Goal: Task Accomplishment & Management: Use online tool/utility

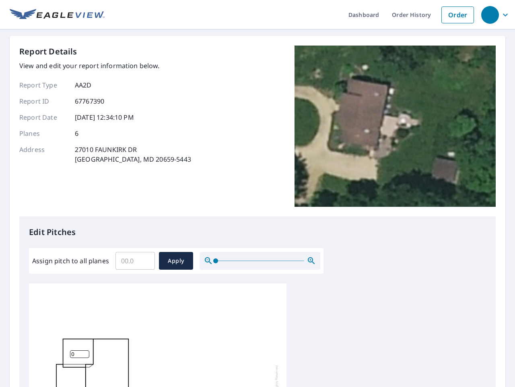
click at [258, 193] on div "Report Details View and edit your report information below. Report Type AA2D Re…" at bounding box center [257, 131] width 477 height 171
click at [490, 14] on div "button" at bounding box center [491, 15] width 18 height 18
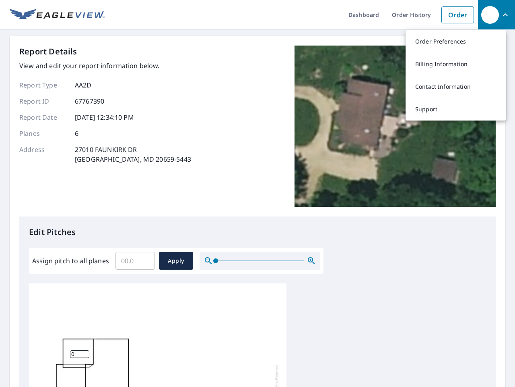
click at [135, 261] on input "Assign pitch to all planes" at bounding box center [135, 260] width 39 height 23
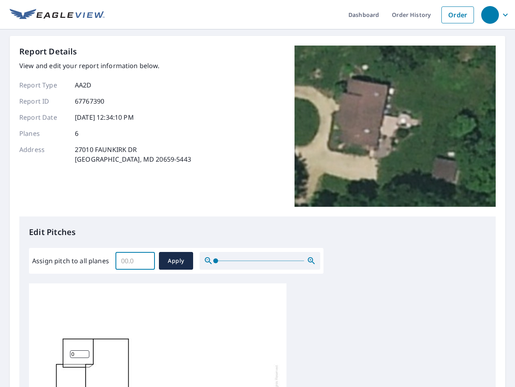
click at [176, 261] on span "Apply" at bounding box center [175, 261] width 21 height 10
click at [312, 261] on icon "button" at bounding box center [312, 261] width 10 height 10
